Goal: Navigation & Orientation: Find specific page/section

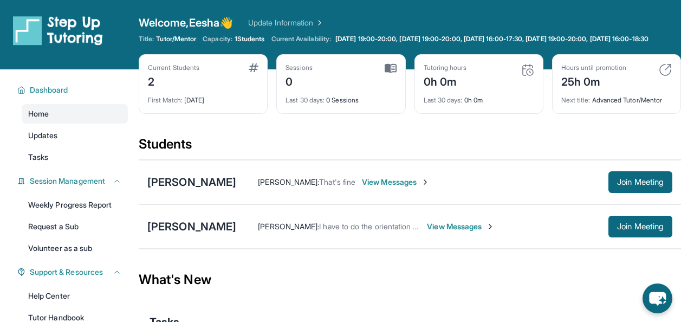
scroll to position [48, 0]
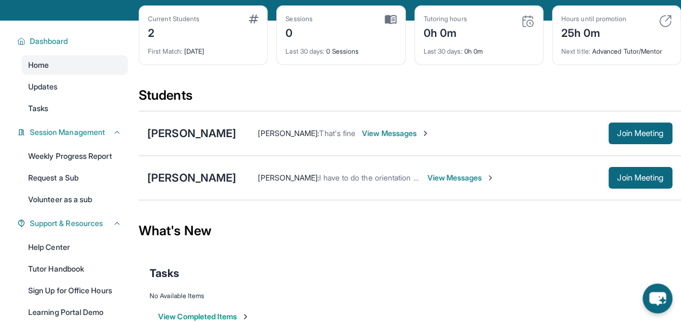
scroll to position [155, 0]
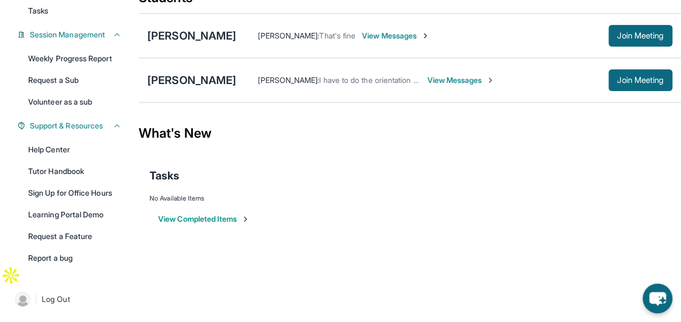
click at [351, 182] on div "Tasks" at bounding box center [410, 175] width 521 height 37
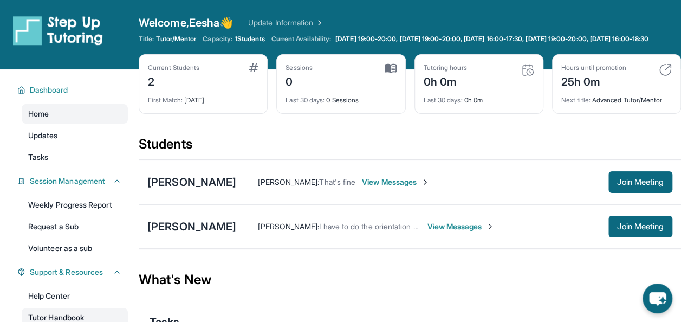
scroll to position [1, 0]
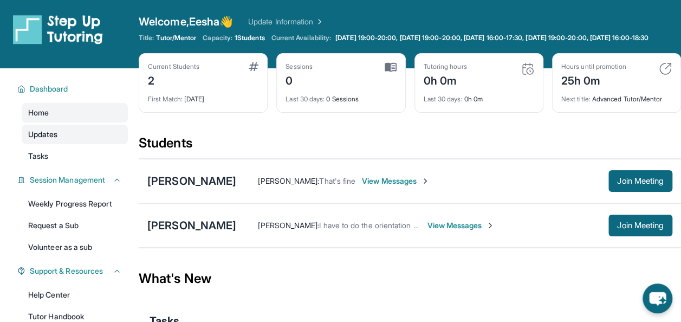
click at [73, 144] on link "Updates" at bounding box center [75, 135] width 106 height 20
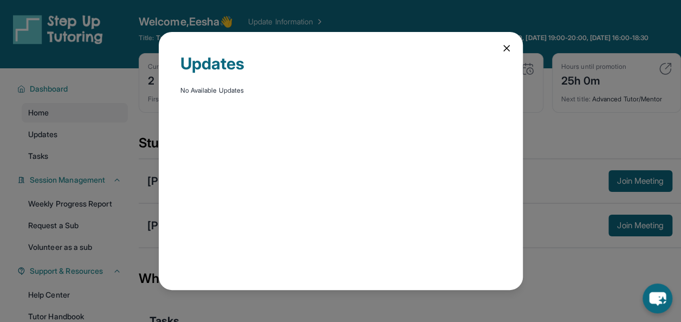
click at [510, 43] on icon at bounding box center [506, 48] width 11 height 11
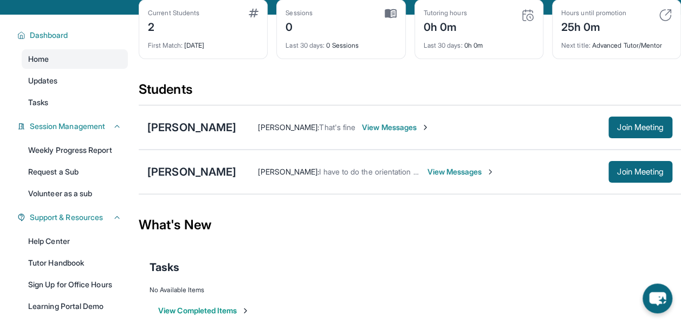
scroll to position [33, 0]
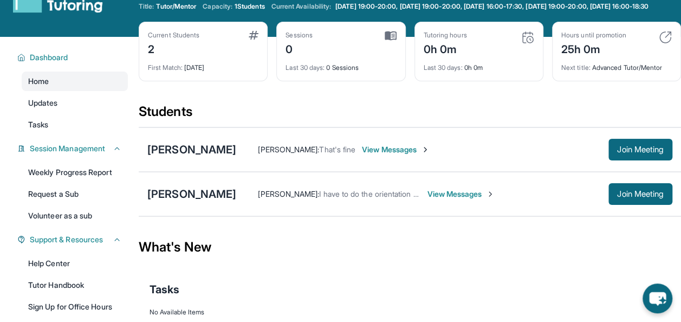
click at [133, 124] on div "Dashboard Home Updates Tasks Session Management Weekly Progress Report Request …" at bounding box center [69, 213] width 139 height 353
click at [231, 124] on div "Students" at bounding box center [410, 115] width 542 height 24
click at [232, 127] on div "Students" at bounding box center [410, 115] width 542 height 24
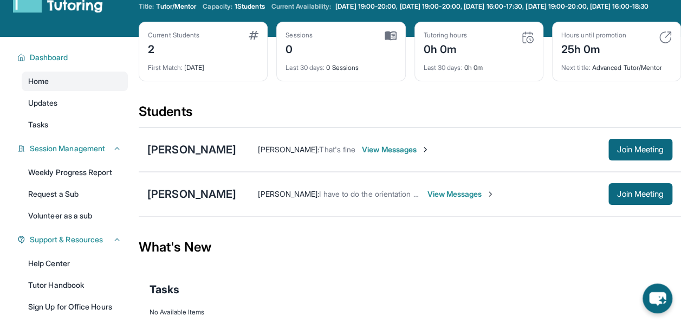
click at [232, 127] on div "Students" at bounding box center [410, 115] width 542 height 24
click at [624, 153] on span "Join Meeting" at bounding box center [640, 149] width 47 height 7
